Goal: Task Accomplishment & Management: Manage account settings

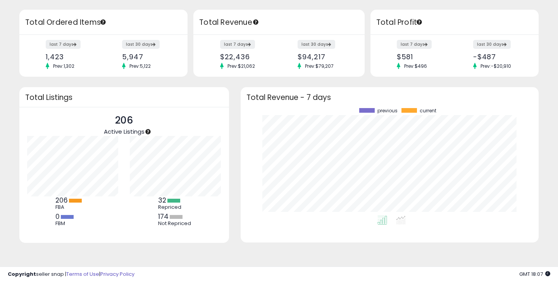
scroll to position [7, 0]
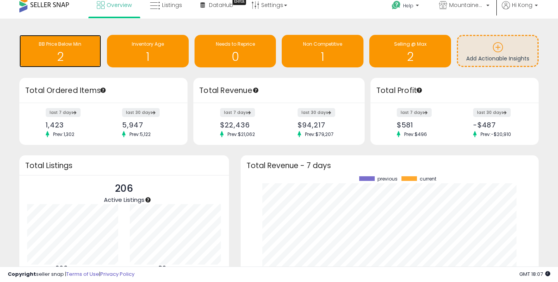
click at [77, 46] on span "BB Price Below Min" at bounding box center [60, 44] width 43 height 7
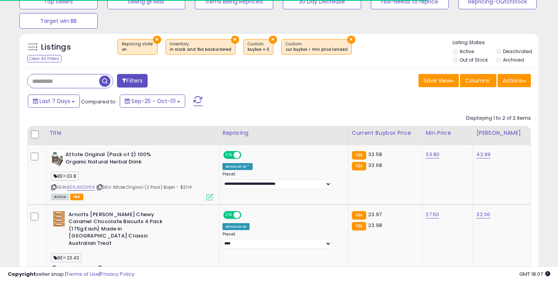
scroll to position [112, 0]
